Goal: Communication & Community: Ask a question

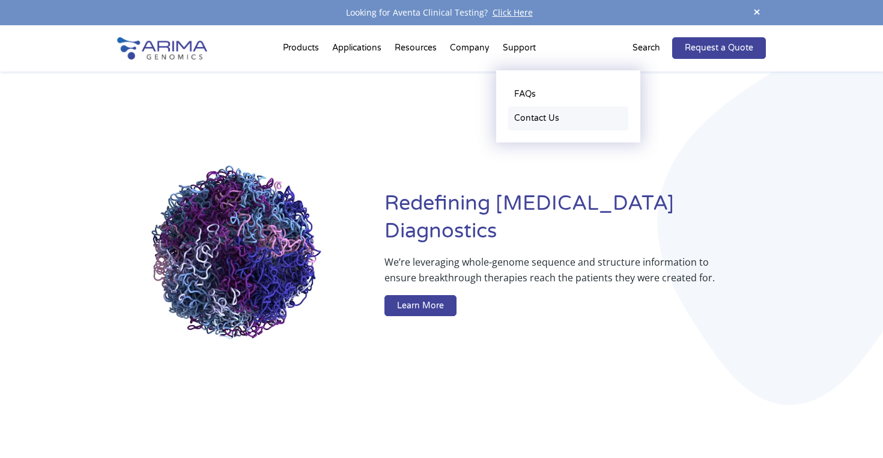
click at [525, 120] on link "Contact Us" at bounding box center [568, 118] width 120 height 24
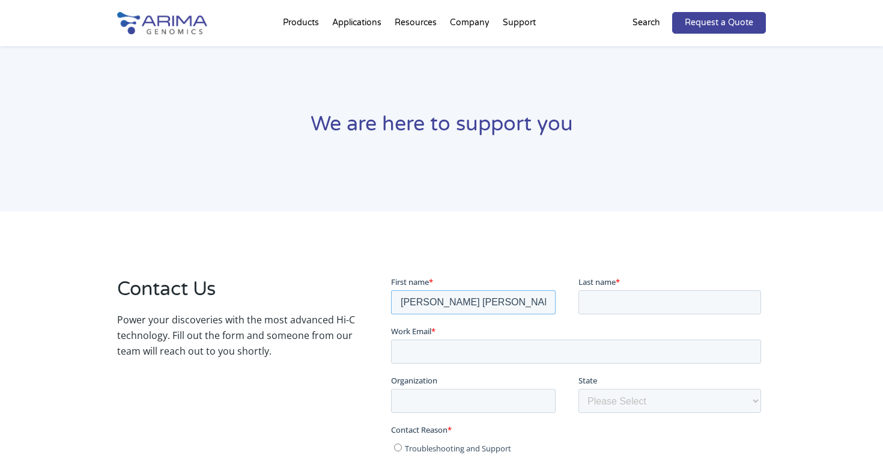
type input "[PERSON_NAME] [PERSON_NAME]"
type input "[PERSON_NAME]"
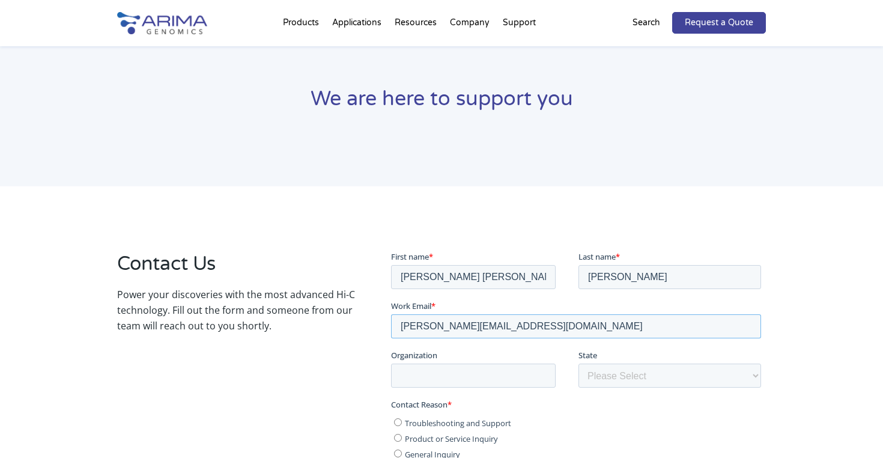
type input "[PERSON_NAME][EMAIL_ADDRESS][DOMAIN_NAME]"
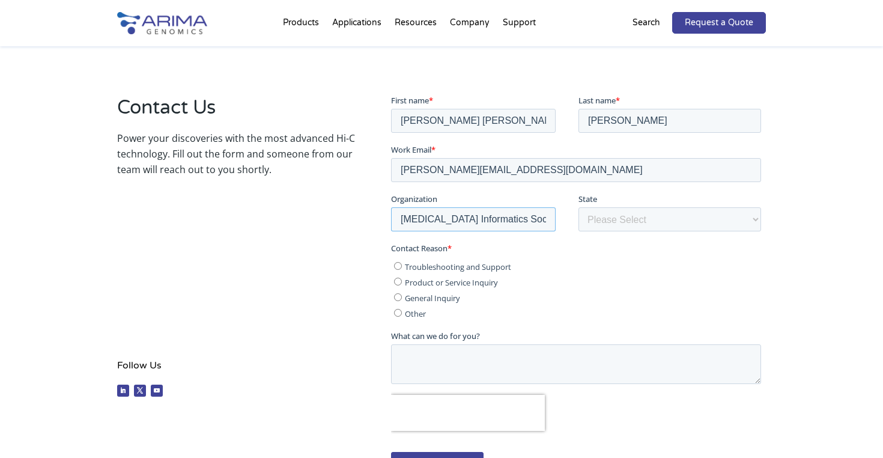
scroll to position [186, 0]
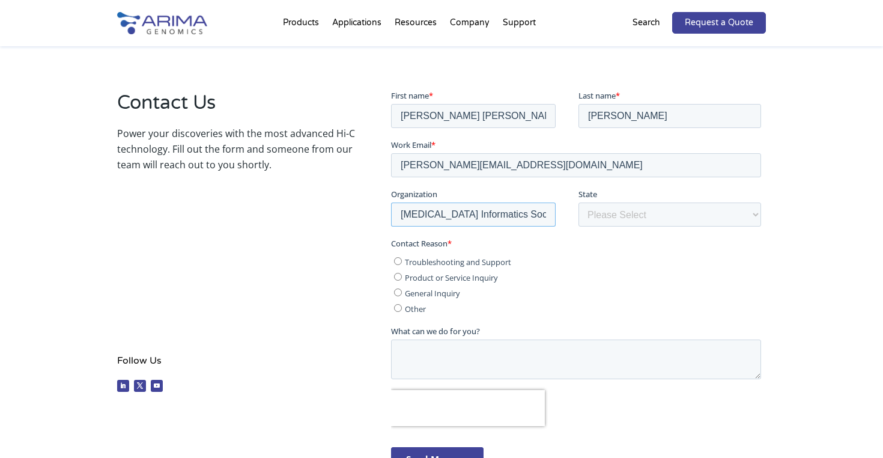
type input "[MEDICAL_DATA] Informatics Society"
click at [398, 291] on input "General Inquiry" at bounding box center [397, 292] width 8 height 8
radio input "true"
click at [414, 349] on textarea "What can we do for you?" at bounding box center [575, 359] width 370 height 40
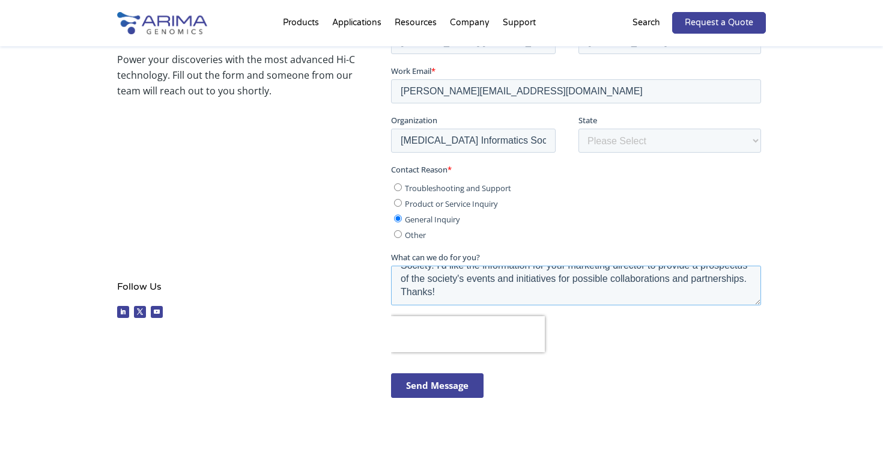
scroll to position [272, 0]
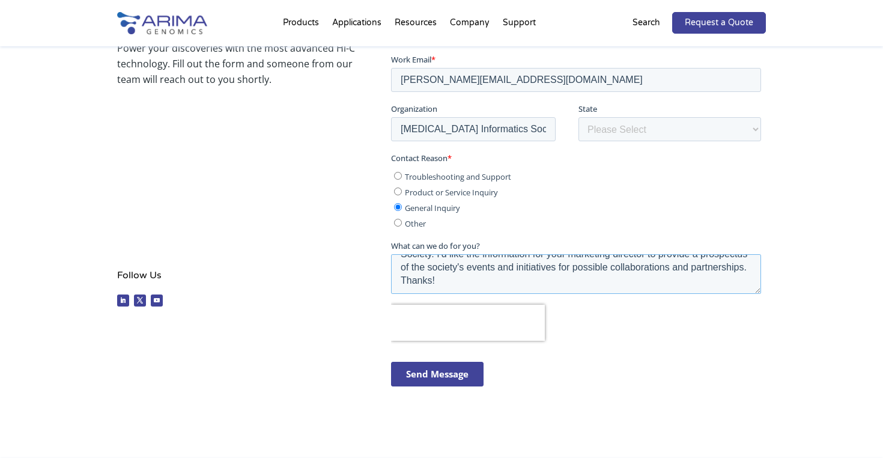
type textarea "Hello, my name is [PERSON_NAME]. I work for the [MEDICAL_DATA] Informatics Soci…"
click at [445, 369] on input "Send Message" at bounding box center [436, 373] width 93 height 25
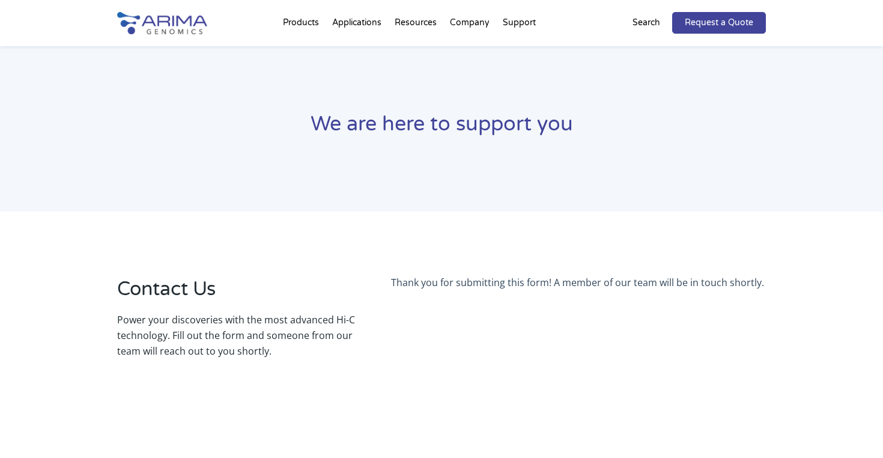
scroll to position [0, 0]
